Goal: Navigation & Orientation: Find specific page/section

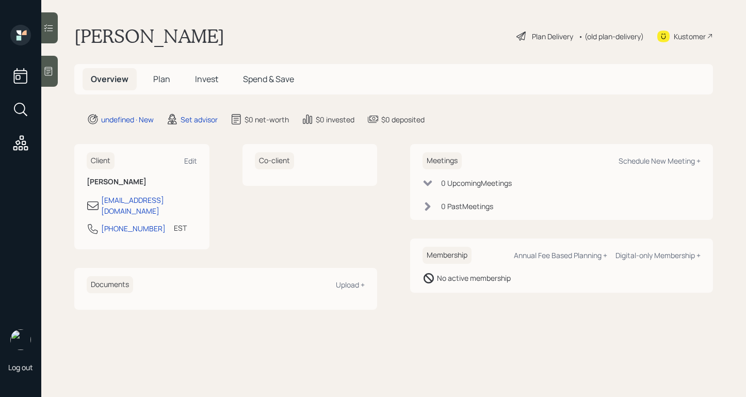
click at [53, 76] on icon at bounding box center [48, 71] width 10 height 10
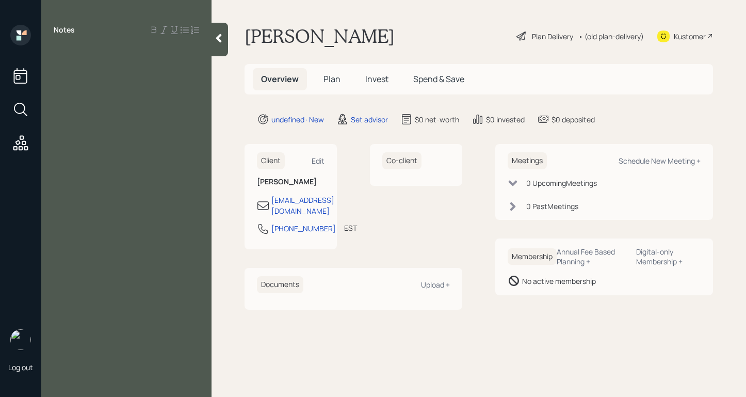
click at [211, 48] on div at bounding box center [126, 52] width 170 height 11
click at [216, 36] on icon at bounding box center [219, 38] width 10 height 10
